Goal: Information Seeking & Learning: Learn about a topic

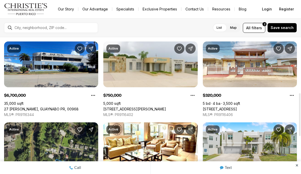
scroll to position [177, 0]
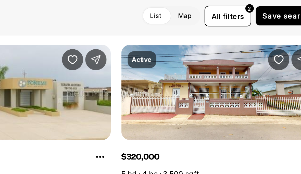
click at [203, 107] on link "[STREET_ADDRESS]" at bounding box center [220, 109] width 34 height 5
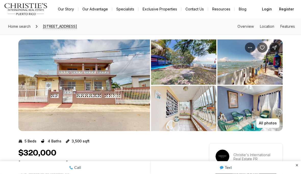
click at [182, 70] on img "View image gallery" at bounding box center [183, 62] width 65 height 45
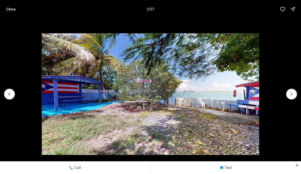
click at [287, 97] on button "Next slide" at bounding box center [291, 94] width 11 height 11
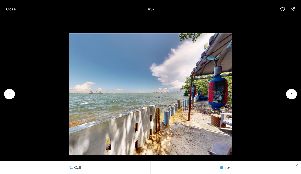
click at [289, 95] on icon "Next slide" at bounding box center [291, 94] width 5 height 5
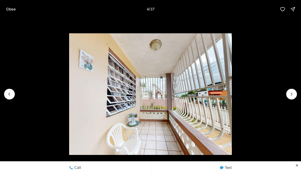
click at [289, 94] on icon "Next slide" at bounding box center [291, 94] width 5 height 5
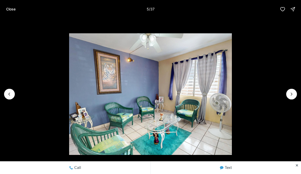
click at [287, 95] on button "Next slide" at bounding box center [291, 94] width 11 height 11
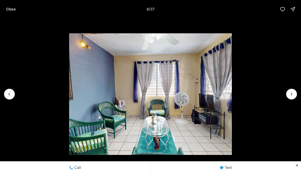
click at [289, 94] on icon "Next slide" at bounding box center [291, 94] width 5 height 5
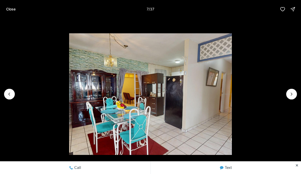
click at [289, 96] on icon "Next slide" at bounding box center [291, 94] width 5 height 5
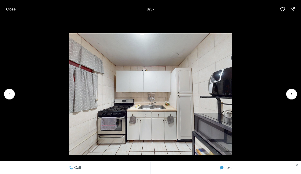
click at [289, 95] on icon "Next slide" at bounding box center [291, 94] width 5 height 5
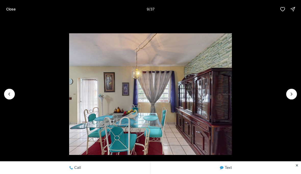
click at [287, 93] on button "Next slide" at bounding box center [291, 94] width 11 height 11
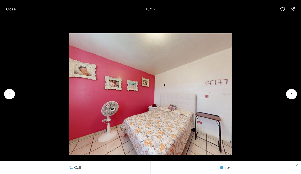
click at [289, 95] on icon "Next slide" at bounding box center [291, 94] width 5 height 5
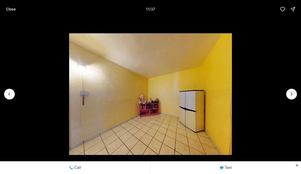
click at [287, 94] on button "Next slide" at bounding box center [291, 94] width 11 height 11
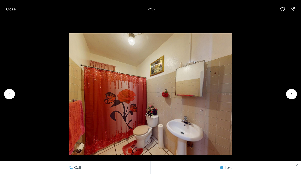
click at [289, 94] on icon "Next slide" at bounding box center [291, 94] width 5 height 5
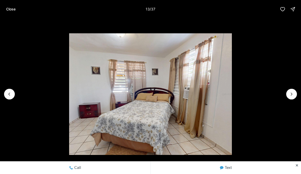
click at [289, 94] on icon "Next slide" at bounding box center [291, 94] width 5 height 5
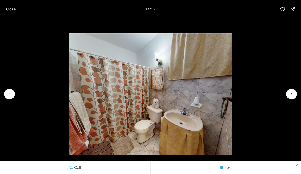
click at [289, 94] on icon "Next slide" at bounding box center [291, 94] width 5 height 5
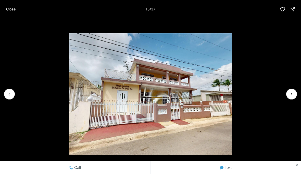
click at [12, 11] on p "Close" at bounding box center [10, 9] width 9 height 4
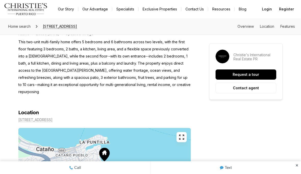
scroll to position [234, 0]
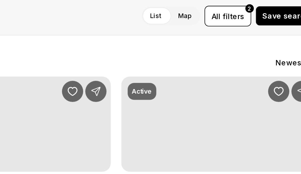
scroll to position [177, 0]
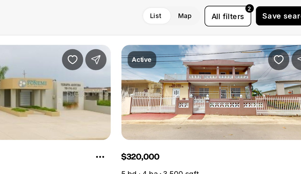
click at [7, 18] on div "For sale Any price All property types All beds All baths List Map List Map All …" at bounding box center [150, 27] width 301 height 19
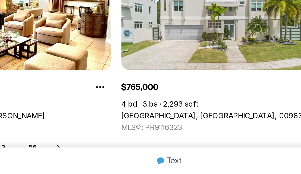
scroll to position [221, 0]
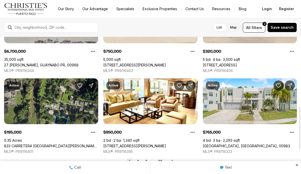
click at [18, 23] on div at bounding box center [51, 28] width 94 height 10
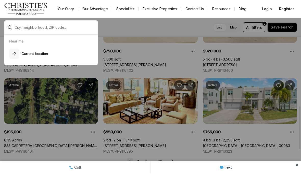
click at [2, 49] on div at bounding box center [150, 87] width 301 height 174
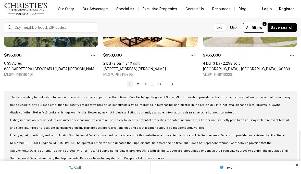
scroll to position [298, 0]
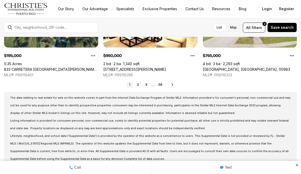
click at [139, 86] on link "2" at bounding box center [138, 85] width 6 height 6
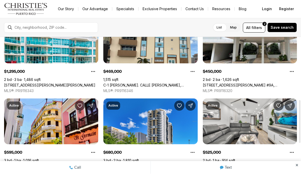
scroll to position [202, 0]
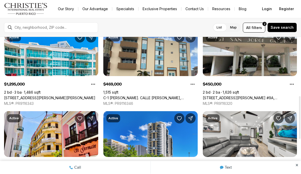
click at [11, 32] on div at bounding box center [51, 28] width 94 height 10
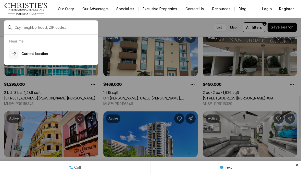
scroll to position [188, 0]
click at [173, 85] on div at bounding box center [150, 87] width 301 height 174
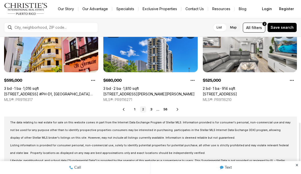
scroll to position [274, 0]
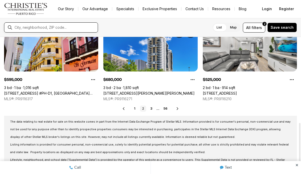
click at [15, 28] on input "text" at bounding box center [55, 28] width 81 height 4
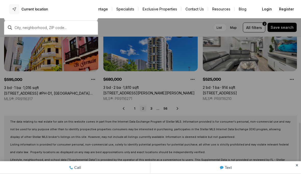
click at [188, 24] on div at bounding box center [150, 87] width 301 height 174
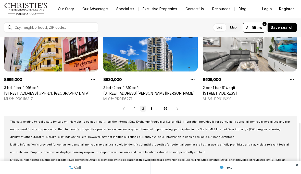
click at [237, 117] on div "The data relating to real estate for sale on this website comes in part from th…" at bounding box center [150, 156] width 293 height 81
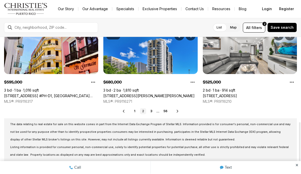
scroll to position [272, 0]
click at [151, 113] on link "3" at bounding box center [151, 112] width 6 height 6
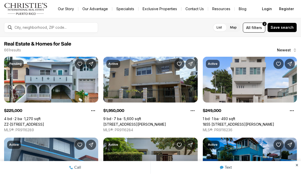
click at [11, 25] on div at bounding box center [51, 28] width 94 height 10
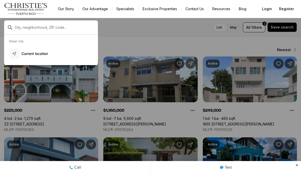
click at [12, 33] on div at bounding box center [51, 28] width 94 height 14
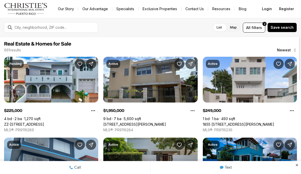
click at [255, 30] on span "filters" at bounding box center [256, 27] width 10 height 5
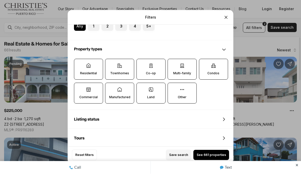
scroll to position [143, 0]
click at [89, 64] on icon at bounding box center [88, 66] width 5 height 5
click at [79, 60] on button "Residential" at bounding box center [76, 62] width 5 height 5
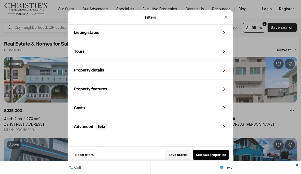
scroll to position [230, 0]
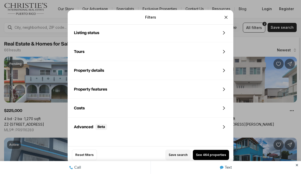
click at [227, 15] on icon "Close" at bounding box center [225, 17] width 5 height 5
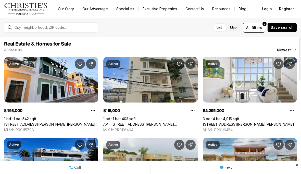
click at [16, 15] on img "Main navigation" at bounding box center [26, 9] width 44 height 12
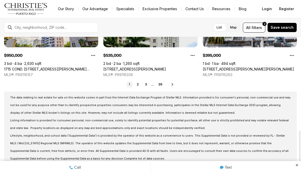
scroll to position [298, 0]
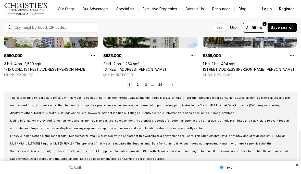
click at [140, 86] on link "2" at bounding box center [138, 85] width 6 height 6
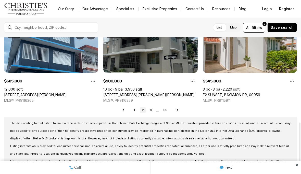
scroll to position [273, 0]
click at [149, 113] on link "3" at bounding box center [151, 111] width 6 height 6
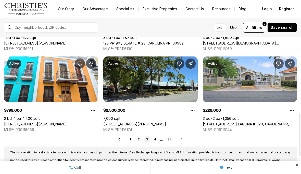
scroll to position [243, 0]
click at [255, 122] on link "120 AVE. LAGUNA #1320, CAROLINA PR, 00979" at bounding box center [250, 124] width 94 height 5
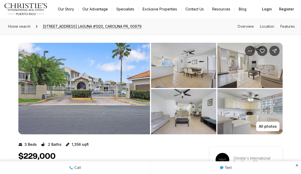
click at [127, 104] on img "View image gallery" at bounding box center [83, 89] width 131 height 92
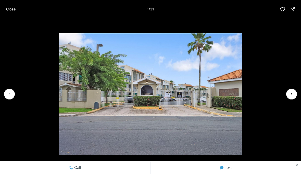
click at [291, 96] on icon "Next slide" at bounding box center [291, 94] width 5 height 5
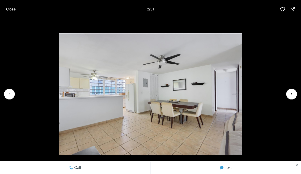
click at [242, 98] on img "2 of 31" at bounding box center [150, 94] width 183 height 122
click at [289, 96] on icon "Next slide" at bounding box center [291, 94] width 5 height 5
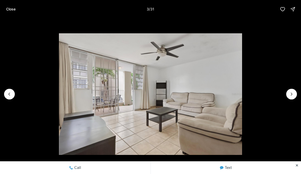
click at [289, 96] on icon "Next slide" at bounding box center [291, 94] width 5 height 5
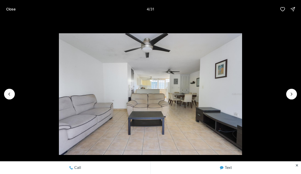
click at [289, 96] on icon "Next slide" at bounding box center [291, 94] width 5 height 5
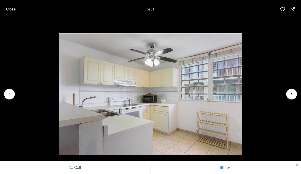
click at [290, 94] on icon "Next slide" at bounding box center [291, 94] width 5 height 5
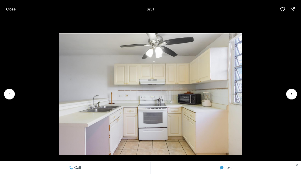
click at [289, 94] on icon "Next slide" at bounding box center [291, 94] width 5 height 5
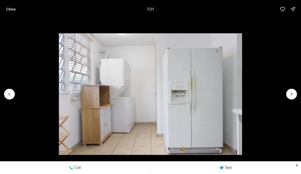
click at [289, 95] on icon "Next slide" at bounding box center [291, 94] width 5 height 5
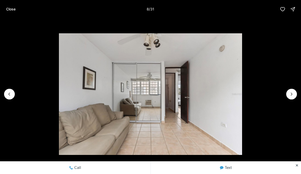
click at [287, 95] on button "Next slide" at bounding box center [291, 94] width 11 height 11
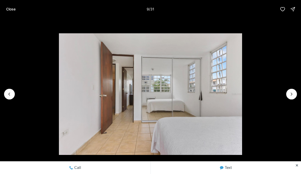
click at [287, 95] on button "Next slide" at bounding box center [291, 94] width 11 height 11
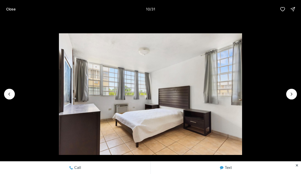
click at [287, 96] on button "Next slide" at bounding box center [291, 94] width 11 height 11
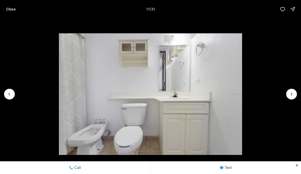
click at [287, 96] on button "Next slide" at bounding box center [291, 94] width 11 height 11
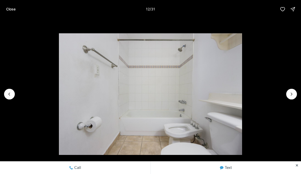
click at [287, 94] on button "Next slide" at bounding box center [291, 94] width 11 height 11
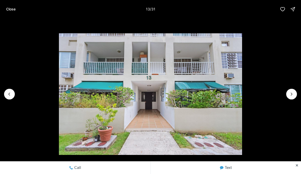
click at [242, 97] on img "13 of 31" at bounding box center [150, 94] width 183 height 122
click at [289, 95] on icon "Next slide" at bounding box center [291, 94] width 5 height 5
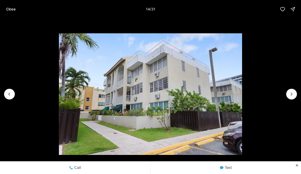
click at [242, 100] on img "14 of 31" at bounding box center [150, 94] width 183 height 122
click at [242, 98] on img "14 of 31" at bounding box center [150, 94] width 183 height 122
click at [286, 97] on button "Next slide" at bounding box center [291, 94] width 11 height 11
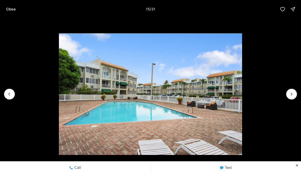
click at [290, 97] on icon "Next slide" at bounding box center [291, 94] width 5 height 5
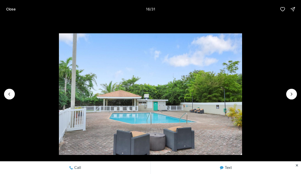
click at [288, 98] on button "Next slide" at bounding box center [291, 94] width 11 height 11
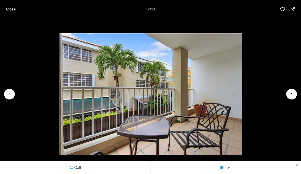
click at [289, 96] on icon "Next slide" at bounding box center [291, 94] width 5 height 5
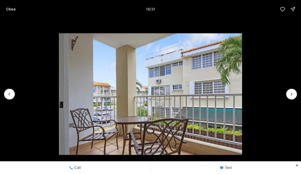
click at [289, 96] on icon "Next slide" at bounding box center [291, 94] width 5 height 5
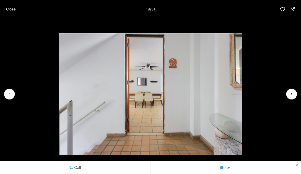
click at [242, 99] on img "19 of 31" at bounding box center [150, 94] width 183 height 122
click at [291, 95] on icon "Next slide" at bounding box center [291, 94] width 5 height 5
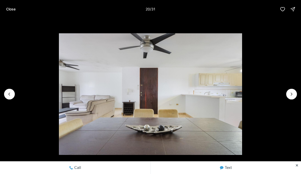
click at [289, 96] on icon "Next slide" at bounding box center [291, 94] width 5 height 5
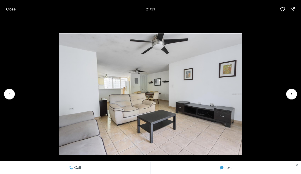
click at [289, 97] on button "Next slide" at bounding box center [291, 94] width 11 height 11
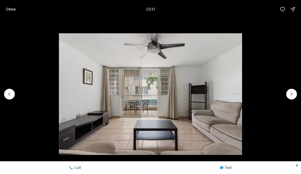
click at [289, 95] on icon "Next slide" at bounding box center [291, 94] width 5 height 5
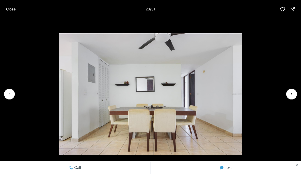
click at [287, 96] on button "Next slide" at bounding box center [291, 94] width 11 height 11
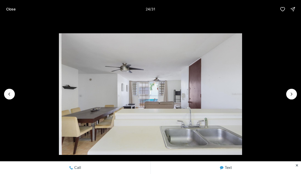
click at [287, 96] on button "Next slide" at bounding box center [291, 94] width 11 height 11
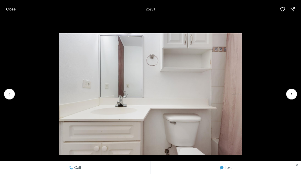
click at [289, 95] on icon "Next slide" at bounding box center [291, 94] width 5 height 5
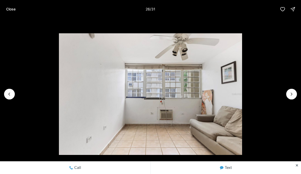
click at [289, 94] on icon "Next slide" at bounding box center [291, 94] width 5 height 5
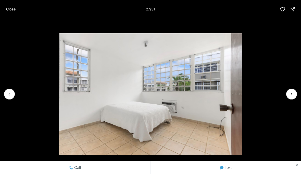
click at [287, 95] on button "Next slide" at bounding box center [291, 94] width 11 height 11
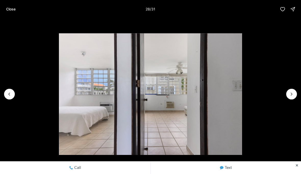
click at [287, 95] on button "Next slide" at bounding box center [291, 94] width 11 height 11
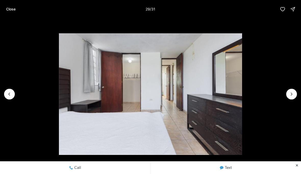
click at [287, 94] on button "Next slide" at bounding box center [291, 94] width 11 height 11
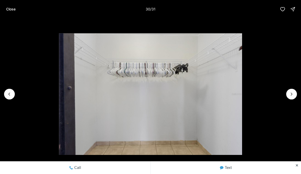
click at [287, 93] on button "Next slide" at bounding box center [291, 94] width 11 height 11
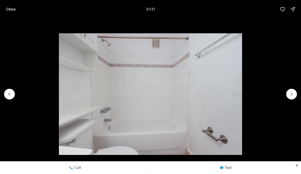
click at [242, 93] on img "31 of 31" at bounding box center [150, 94] width 183 height 122
click at [289, 95] on div at bounding box center [291, 94] width 11 height 11
click at [242, 92] on img "31 of 31" at bounding box center [150, 94] width 183 height 122
click at [242, 94] on img "31 of 31" at bounding box center [150, 94] width 183 height 122
click at [288, 96] on div at bounding box center [291, 94] width 11 height 11
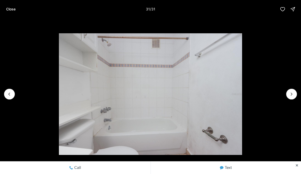
click at [242, 94] on img "31 of 31" at bounding box center [150, 94] width 183 height 122
click at [288, 97] on div at bounding box center [291, 94] width 11 height 11
click at [242, 94] on img "31 of 31" at bounding box center [150, 94] width 183 height 122
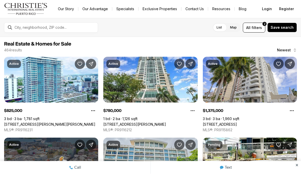
scroll to position [243, 0]
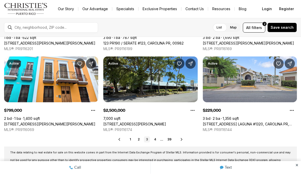
click at [18, 15] on img "Main navigation" at bounding box center [26, 9] width 44 height 12
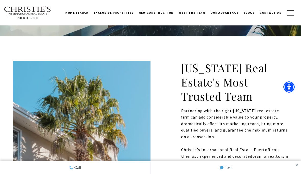
scroll to position [160, 0]
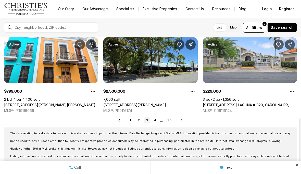
scroll to position [274, 0]
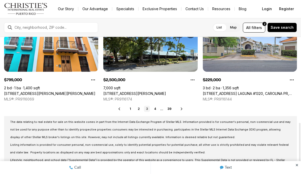
click at [155, 111] on link "4" at bounding box center [155, 109] width 6 height 6
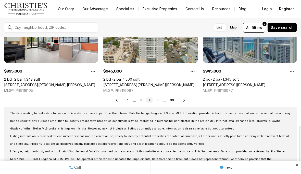
scroll to position [283, 0]
click at [159, 102] on link "5" at bounding box center [157, 101] width 6 height 6
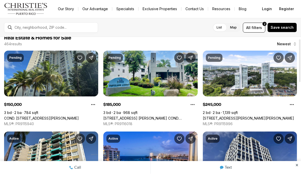
scroll to position [6, 0]
click at [152, 116] on link "[STREET_ADDRESS] [PERSON_NAME] COND. [STREET_ADDRESS][PERSON_NAME]" at bounding box center [150, 118] width 94 height 5
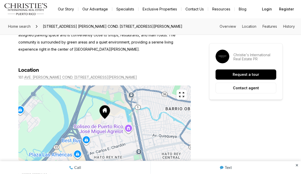
scroll to position [283, 0]
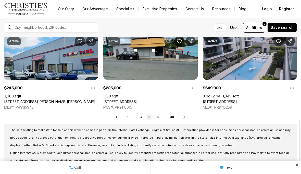
scroll to position [267, 0]
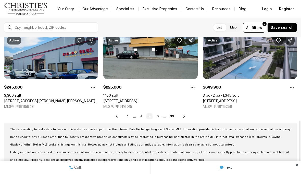
click at [158, 117] on link "6" at bounding box center [157, 117] width 6 height 6
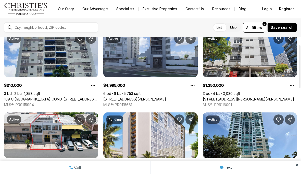
scroll to position [26, 0]
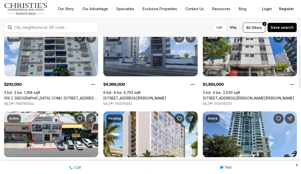
click at [16, 15] on img "Main navigation" at bounding box center [26, 9] width 44 height 12
